Goal: Navigation & Orientation: Understand site structure

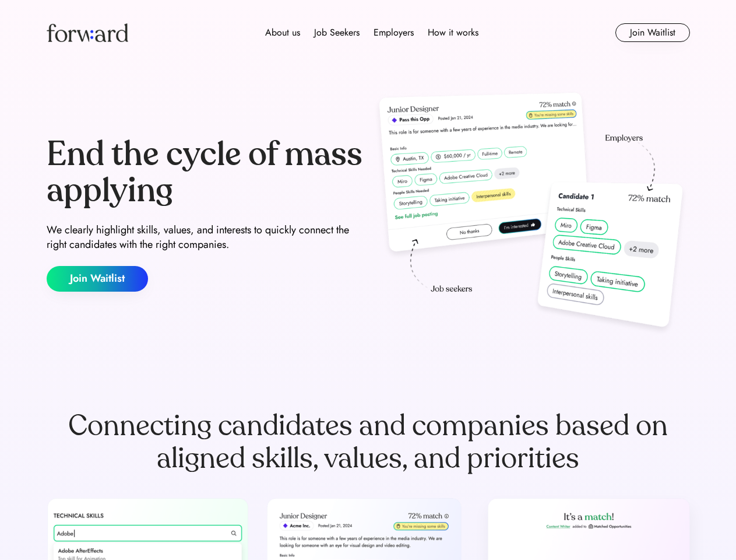
click at [368, 280] on div "End the cycle of mass applying We clearly highlight skills, values, and interes…" at bounding box center [369, 214] width 644 height 251
click at [368, 33] on div "About us Job Seekers Employers How it works" at bounding box center [371, 33] width 459 height 14
click at [87, 33] on img at bounding box center [88, 32] width 82 height 19
click at [372, 33] on div "About us Job Seekers Employers How it works" at bounding box center [371, 33] width 459 height 14
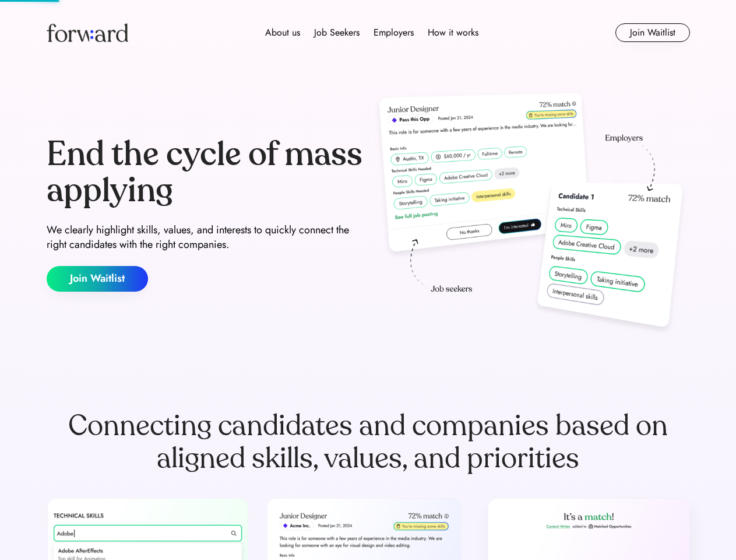
click at [283, 33] on div "About us" at bounding box center [282, 33] width 35 height 14
click at [337, 33] on div "Job Seekers" at bounding box center [336, 33] width 45 height 14
click at [393, 33] on div "Employers" at bounding box center [394, 33] width 40 height 14
click at [452, 33] on div "How it works" at bounding box center [453, 33] width 51 height 14
click at [652, 33] on button "Join Waitlist" at bounding box center [653, 32] width 75 height 19
